Goal: Task Accomplishment & Management: Manage account settings

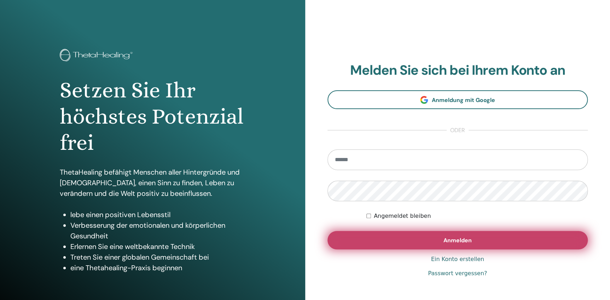
type input "**********"
click at [457, 242] on span "Anmelden" at bounding box center [457, 239] width 28 height 7
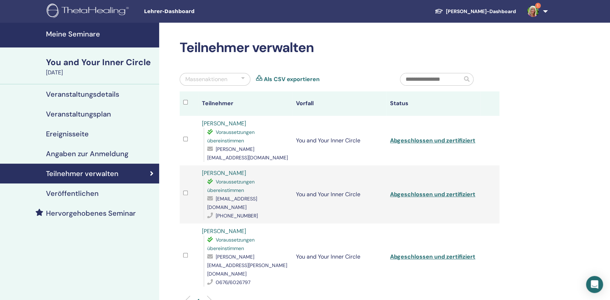
click at [67, 34] on h4 "Meine Seminare" at bounding box center [100, 34] width 109 height 8
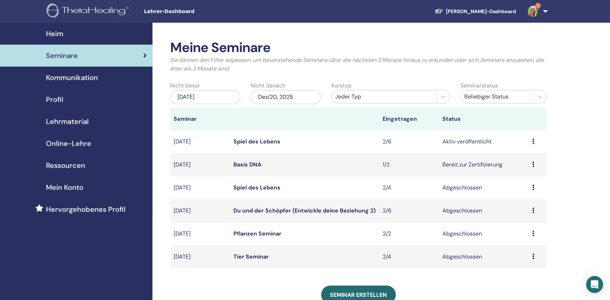
click at [533, 141] on icon at bounding box center [533, 141] width 2 height 6
click at [522, 169] on link "Teilnehmer" at bounding box center [520, 168] width 29 height 7
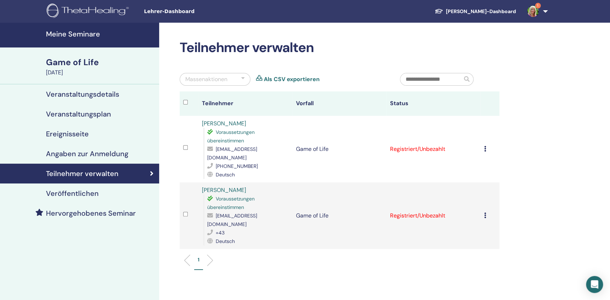
click at [486, 147] on div "Registrierung stornieren Keine automatische Zertifizierung durchführen Als beza…" at bounding box center [490, 149] width 12 height 8
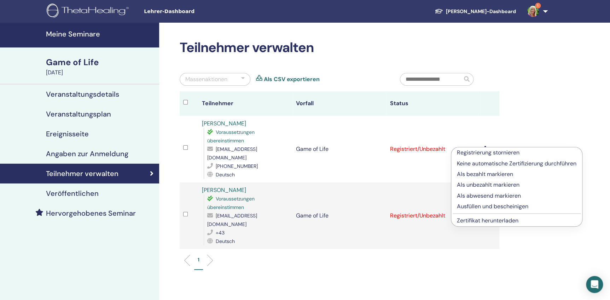
click at [482, 173] on p "Als bezahlt markieren" at bounding box center [517, 174] width 120 height 8
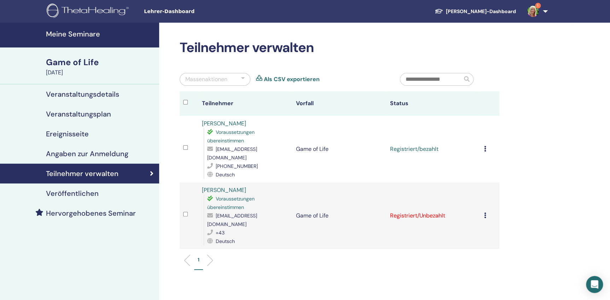
click at [484, 212] on icon at bounding box center [485, 215] width 2 height 6
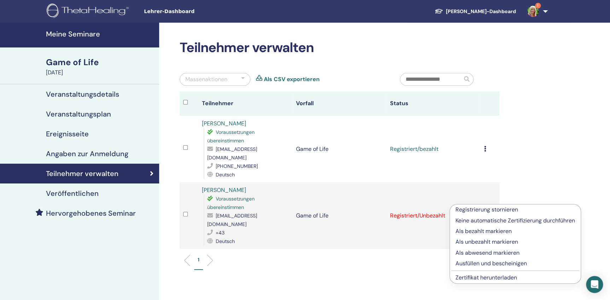
click at [478, 231] on p "Als bezahlt markieren" at bounding box center [515, 231] width 120 height 8
